Goal: Task Accomplishment & Management: Use online tool/utility

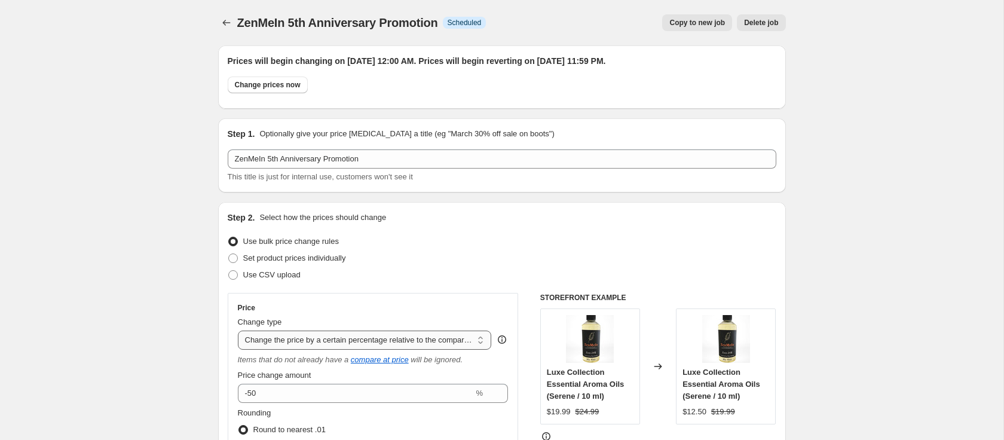
click at [321, 344] on select "Change the price to a certain amount Change the price by a certain amount Chang…" at bounding box center [365, 339] width 254 height 19
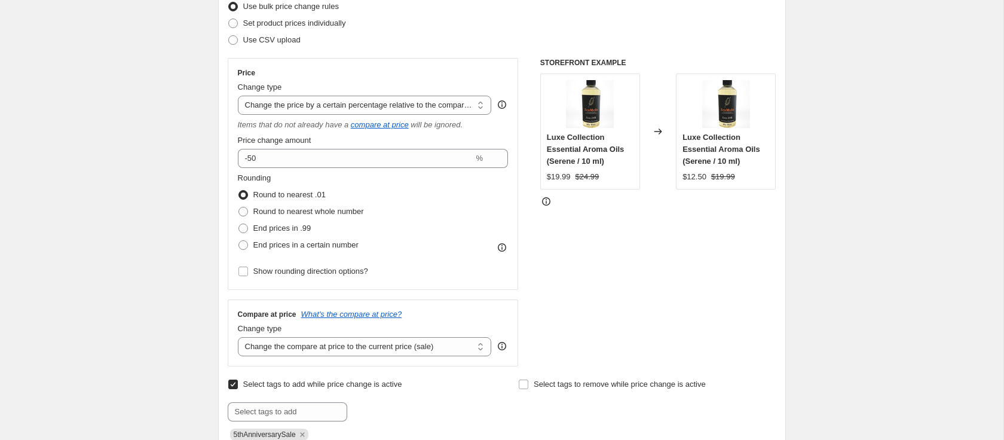
scroll to position [24, 0]
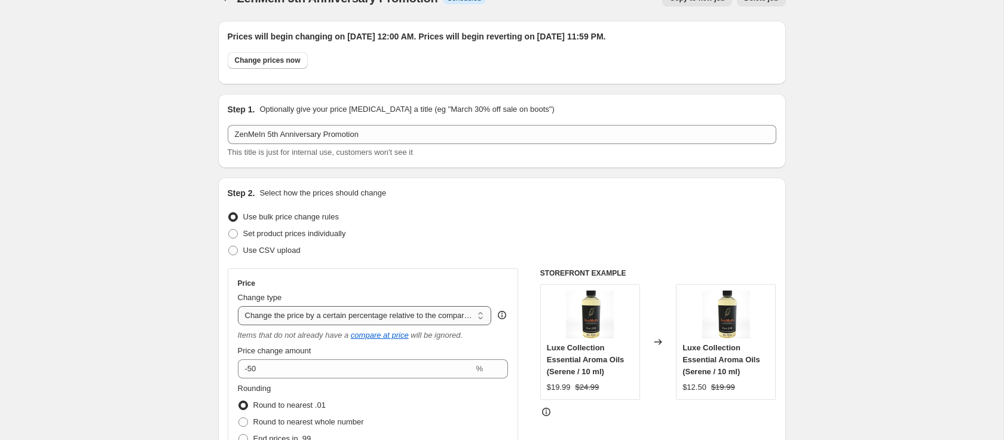
click at [384, 309] on select "Change the price to a certain amount Change the price by a certain amount Chang…" at bounding box center [365, 315] width 254 height 19
select select "bcap"
click at [238, 306] on select "Change the price to a certain amount Change the price by a certain amount Chang…" at bounding box center [365, 315] width 254 height 19
type input "-12.00"
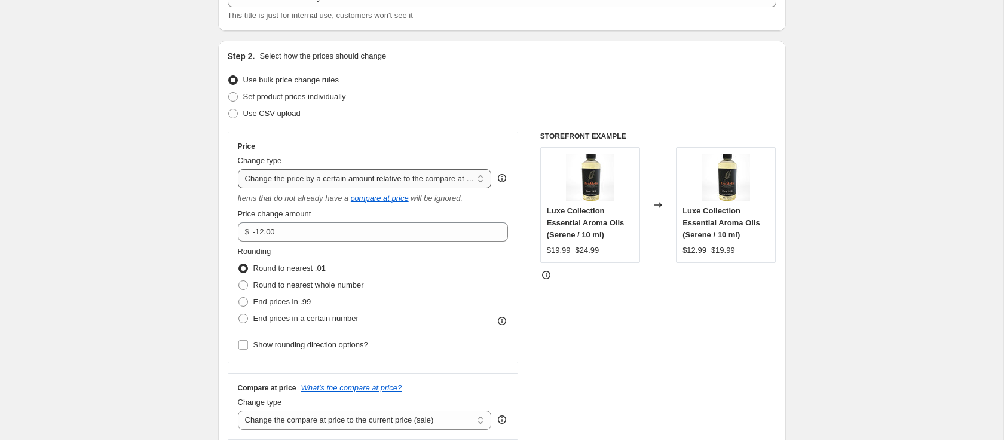
scroll to position [170, 0]
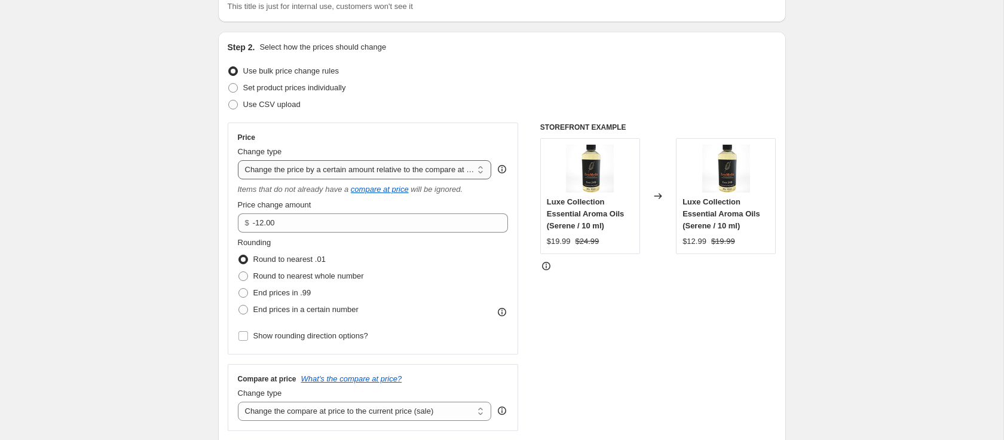
click at [363, 170] on select "Change the price to a certain amount Change the price by a certain amount Chang…" at bounding box center [365, 169] width 254 height 19
click at [238, 160] on select "Change the price to a certain amount Change the price by a certain amount Chang…" at bounding box center [365, 169] width 254 height 19
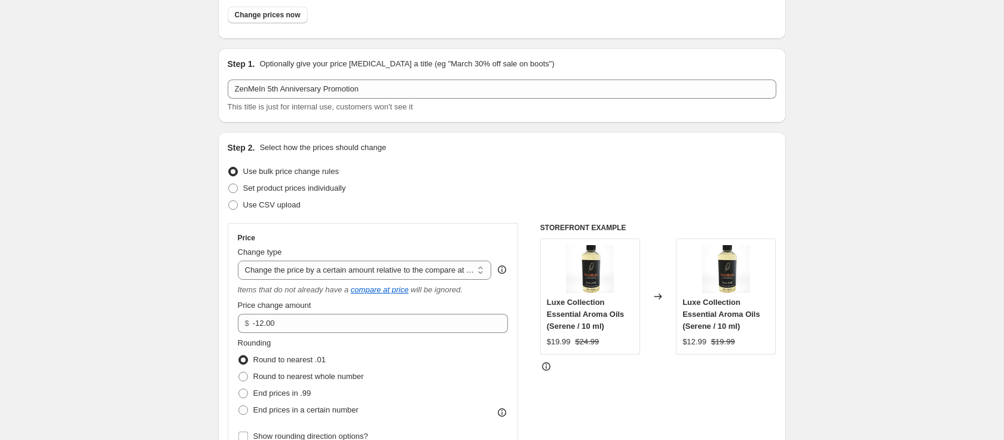
scroll to position [0, 0]
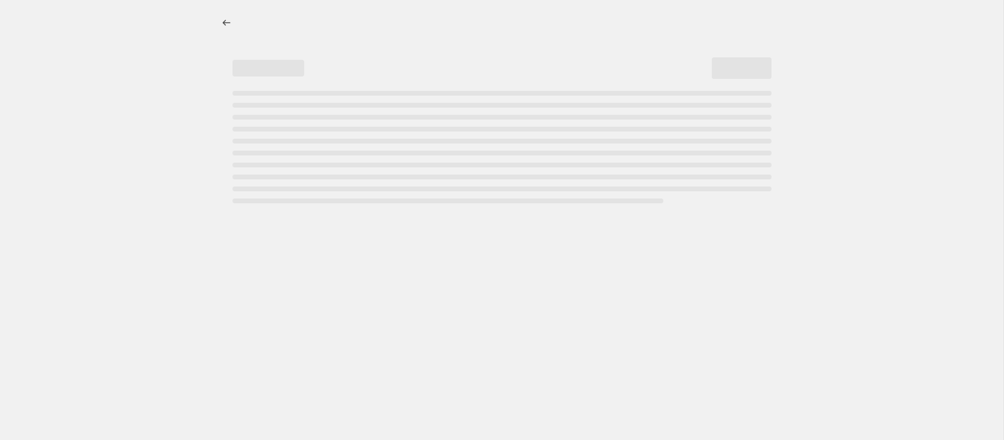
select select "pcap"
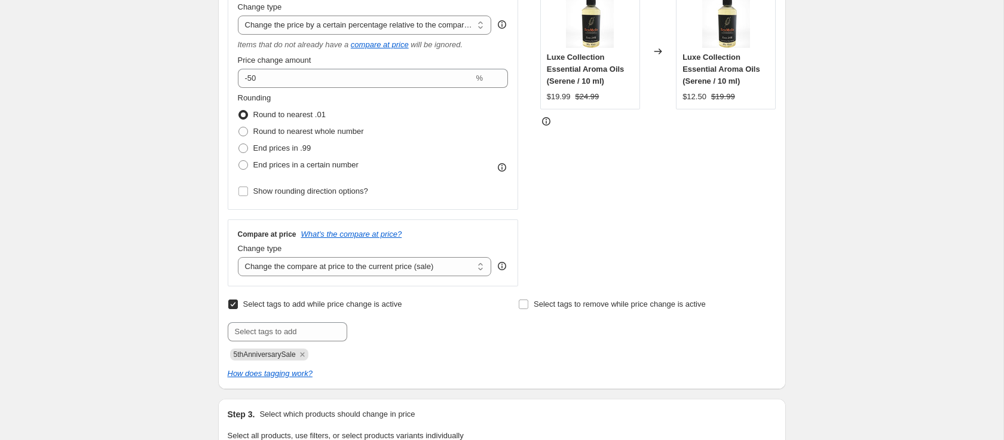
scroll to position [318, 0]
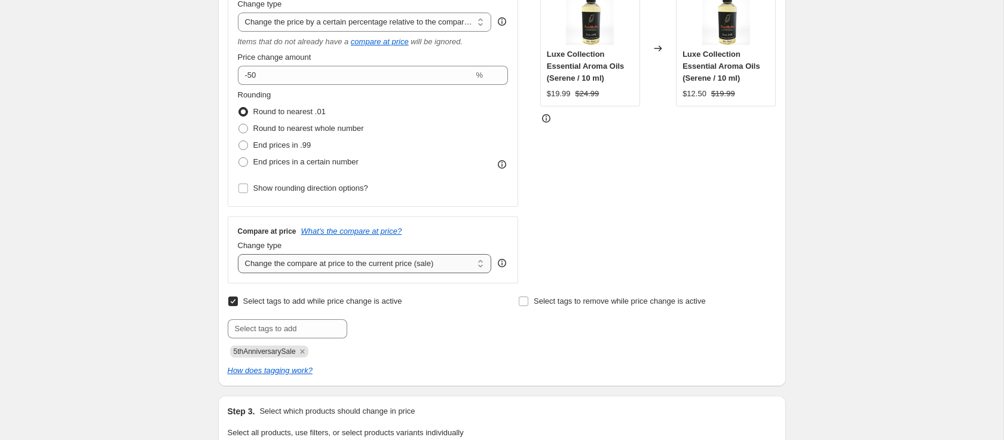
click at [348, 265] on select "Change the compare at price to the current price (sale) Change the compare at p…" at bounding box center [365, 263] width 254 height 19
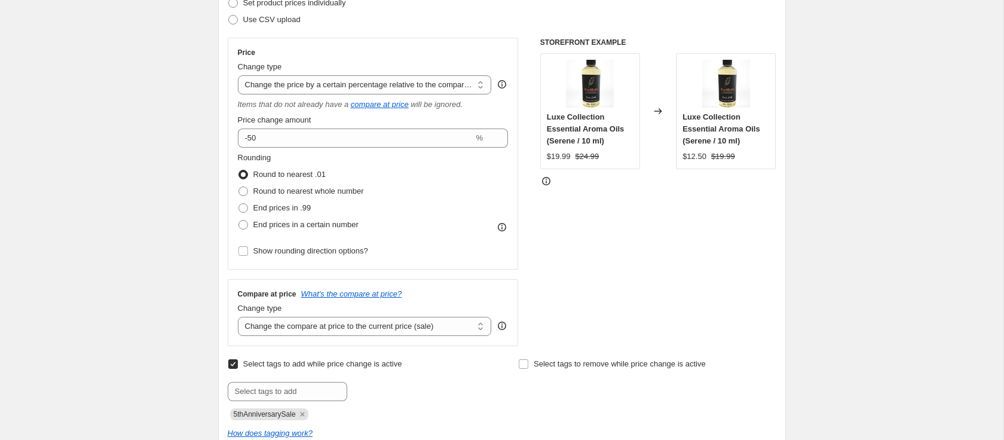
scroll to position [257, 0]
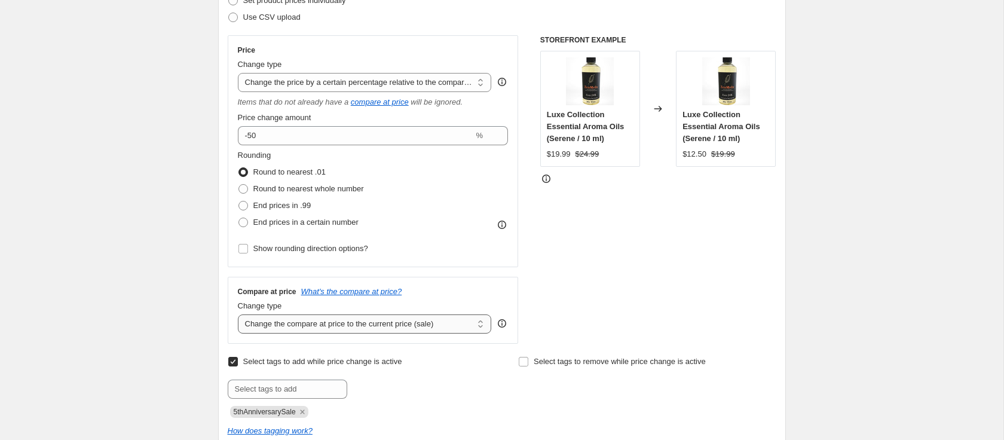
click at [271, 328] on select "Change the compare at price to the current price (sale) Change the compare at p…" at bounding box center [365, 323] width 254 height 19
click at [392, 79] on select "Change the price to a certain amount Change the price by a certain amount Chang…" at bounding box center [365, 82] width 254 height 19
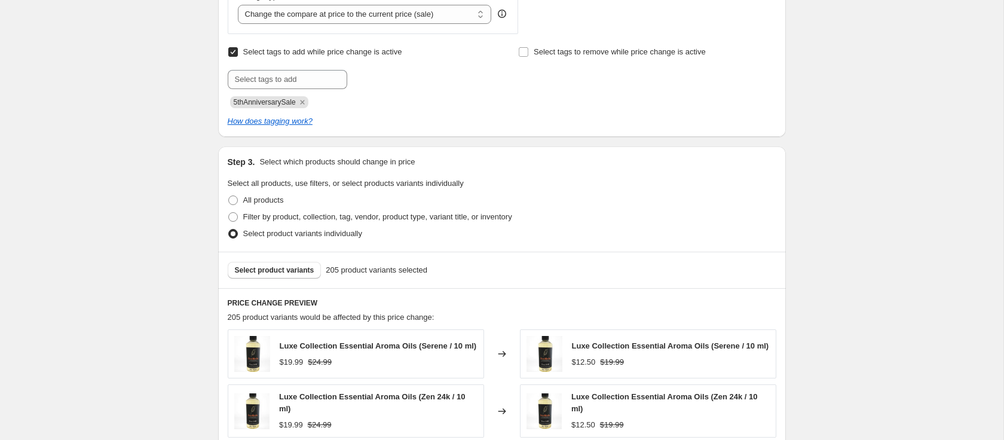
scroll to position [562, 0]
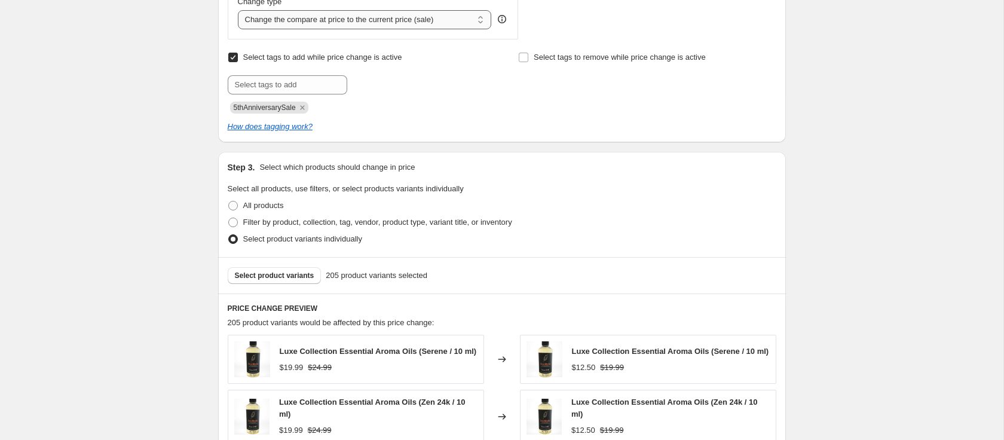
click at [337, 22] on select "Change the compare at price to the current price (sale) Change the compare at p…" at bounding box center [365, 19] width 254 height 19
click at [238, 10] on select "Change the compare at price to the current price (sale) Change the compare at p…" at bounding box center [365, 19] width 254 height 19
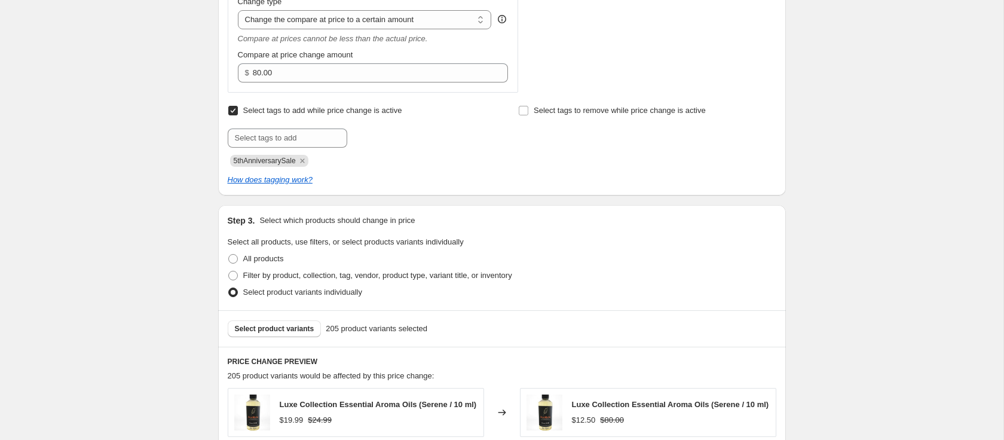
click at [341, 29] on div "Compare at price What's the compare at price? Change type Change the compare at…" at bounding box center [373, 33] width 271 height 100
click at [341, 27] on select "Change the compare at price to the current price (sale) Change the compare at p…" at bounding box center [365, 19] width 254 height 19
click at [238, 10] on select "Change the compare at price to the current price (sale) Change the compare at p…" at bounding box center [365, 19] width 254 height 19
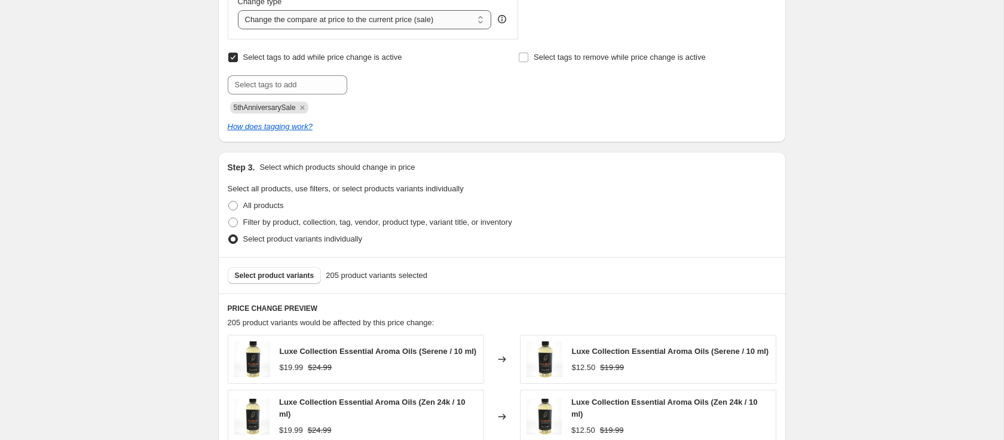
click at [350, 23] on select "Change the compare at price to the current price (sale) Change the compare at p…" at bounding box center [365, 19] width 254 height 19
click at [238, 10] on select "Change the compare at price to the current price (sale) Change the compare at p…" at bounding box center [365, 19] width 254 height 19
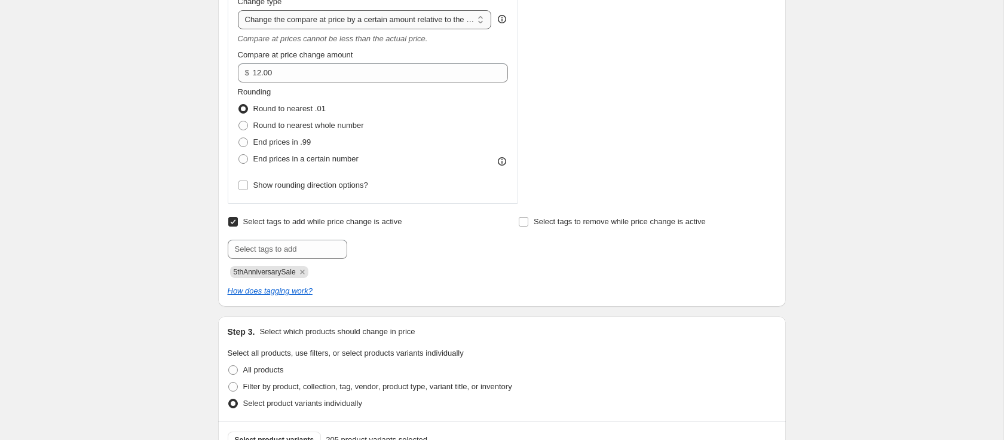
click at [366, 23] on select "Change the compare at price to the current price (sale) Change the compare at p…" at bounding box center [365, 19] width 254 height 19
select select "pp"
click at [238, 10] on select "Change the compare at price to the current price (sale) Change the compare at p…" at bounding box center [365, 19] width 254 height 19
type input "20"
click at [369, 23] on select "Change the compare at price to the current price (sale) Change the compare at p…" at bounding box center [365, 19] width 254 height 19
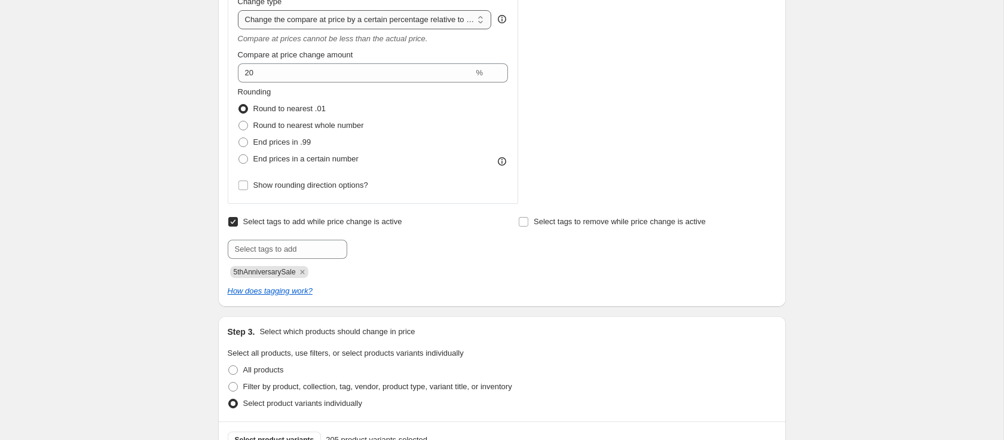
select select "no_change"
click at [238, 10] on select "Change the compare at price to the current price (sale) Change the compare at p…" at bounding box center [365, 19] width 254 height 19
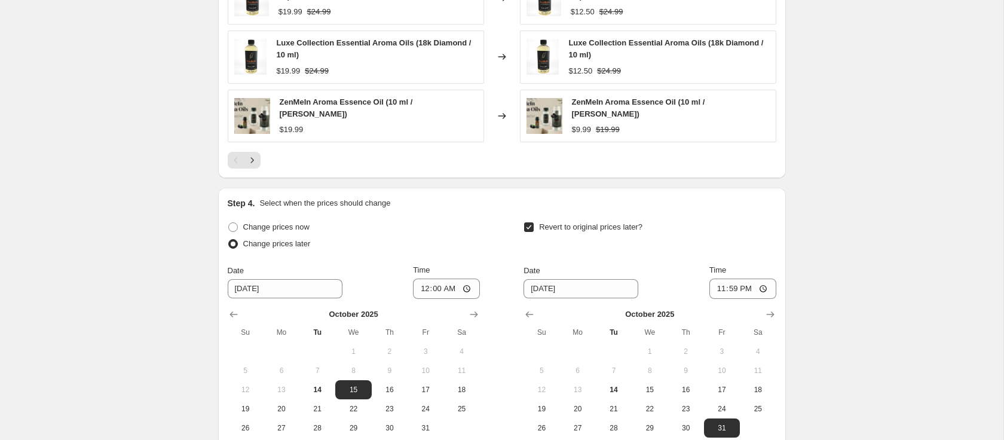
scroll to position [1166, 0]
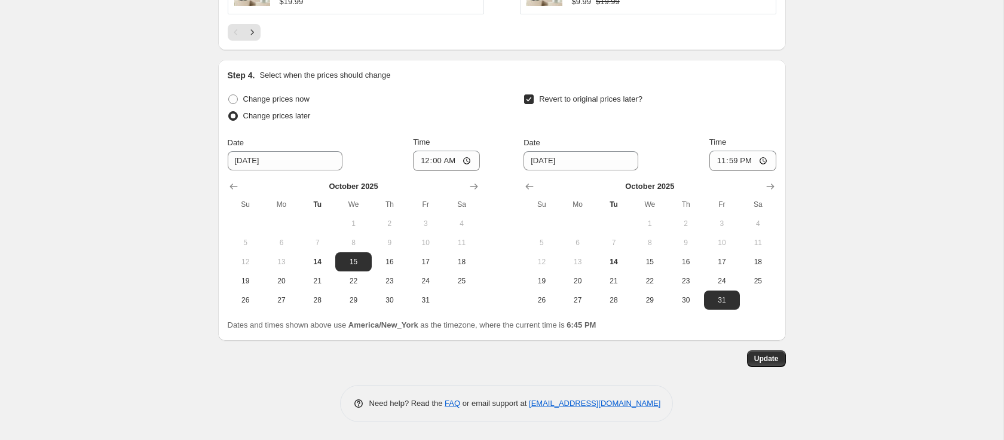
click at [763, 360] on span "Update" at bounding box center [766, 359] width 24 height 10
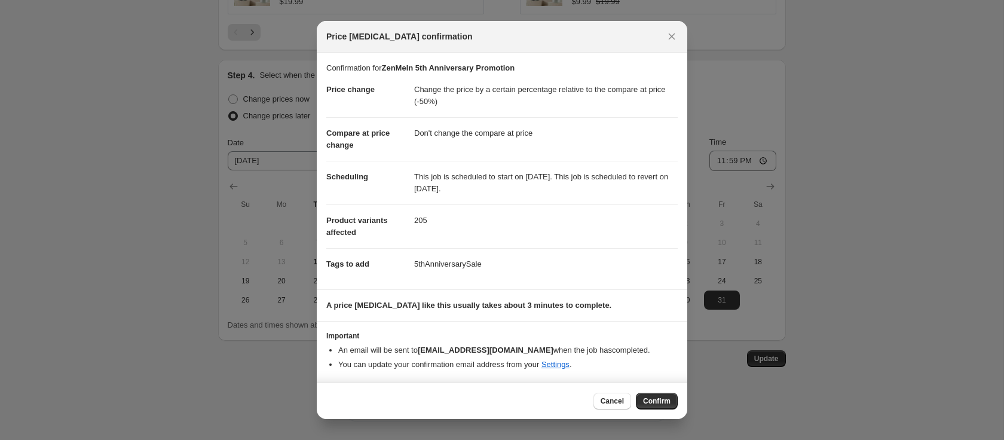
click at [644, 398] on span "Confirm" at bounding box center [656, 401] width 27 height 10
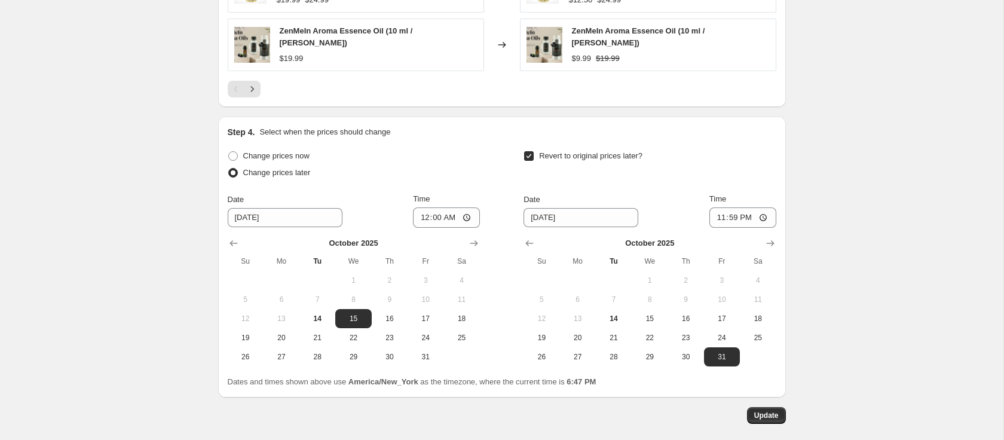
scroll to position [1166, 0]
